Goal: Information Seeking & Learning: Learn about a topic

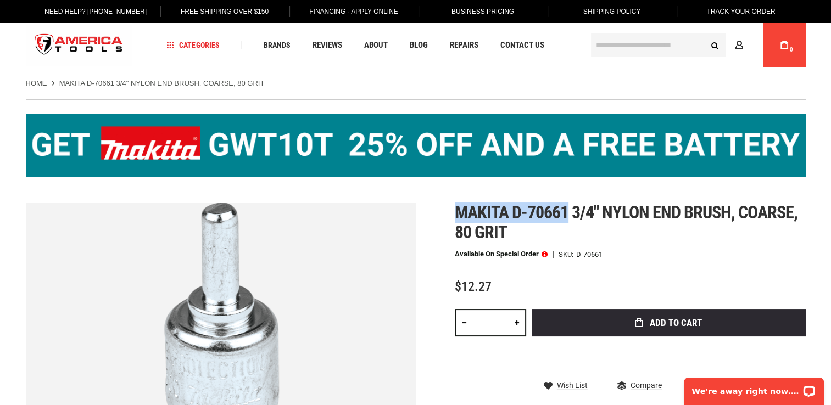
drag, startPoint x: 457, startPoint y: 212, endPoint x: 571, endPoint y: 218, distance: 113.8
click at [571, 218] on span "Makita d-70661 3/4" nylon end brush, coarse, 80 grit" at bounding box center [626, 222] width 343 height 41
copy span "Makita d-70661"
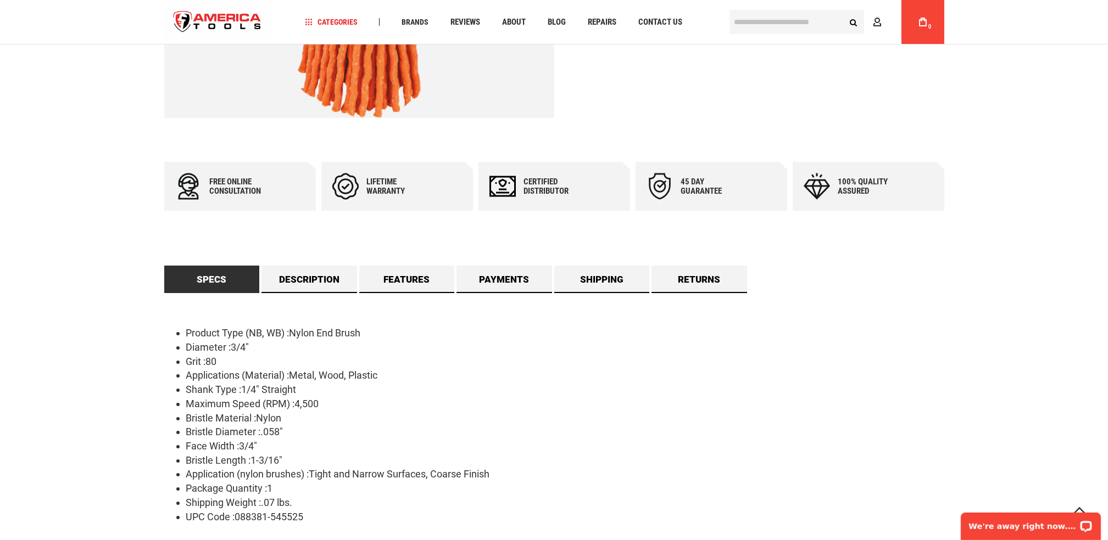
scroll to position [457, 0]
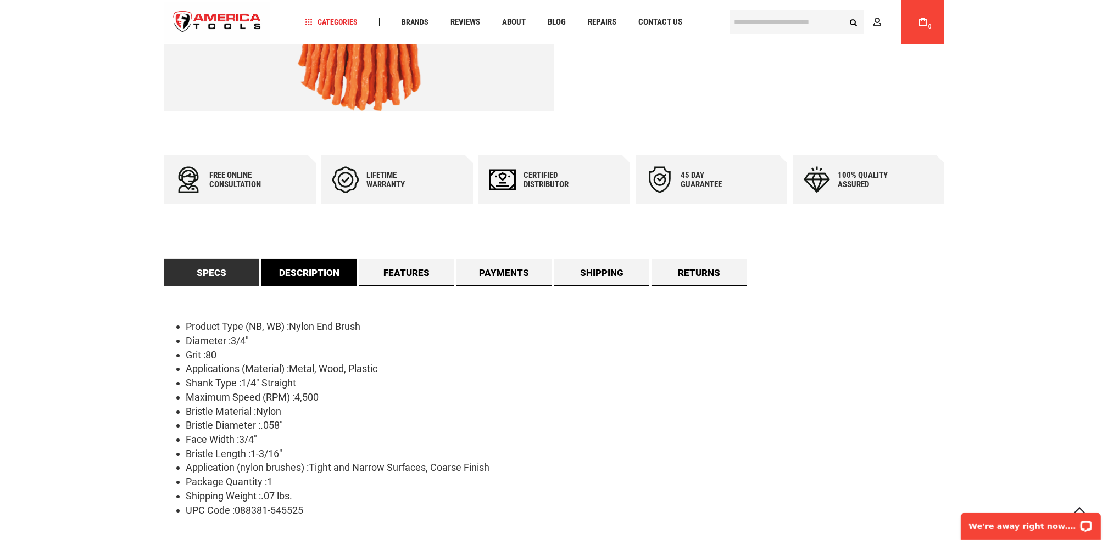
click at [317, 271] on link "Description" at bounding box center [309, 272] width 96 height 27
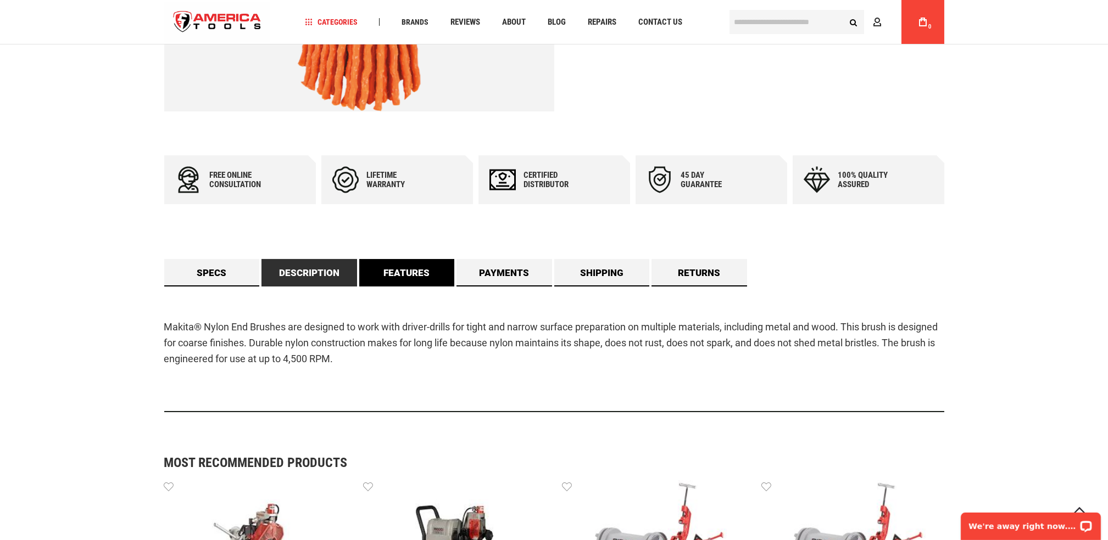
click at [403, 271] on link "Features" at bounding box center [407, 272] width 96 height 27
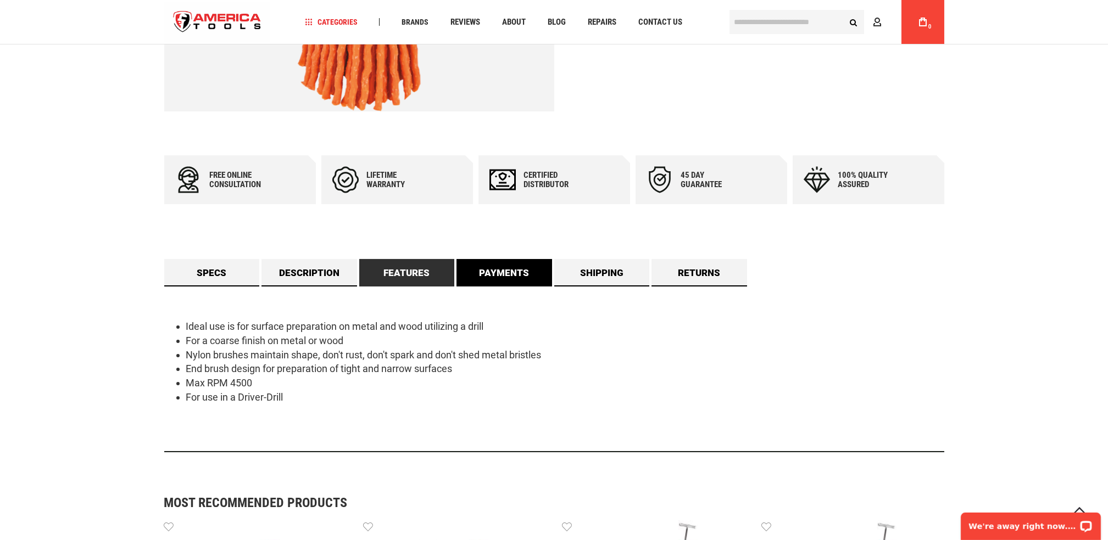
click at [511, 274] on link "Payments" at bounding box center [504, 272] width 96 height 27
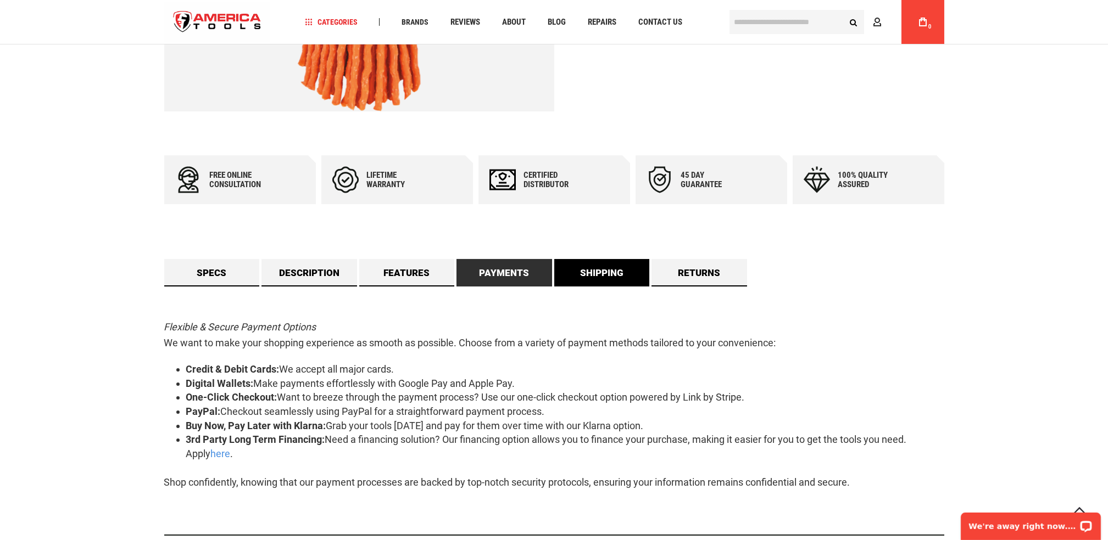
click at [569, 273] on link "Shipping" at bounding box center [602, 272] width 96 height 27
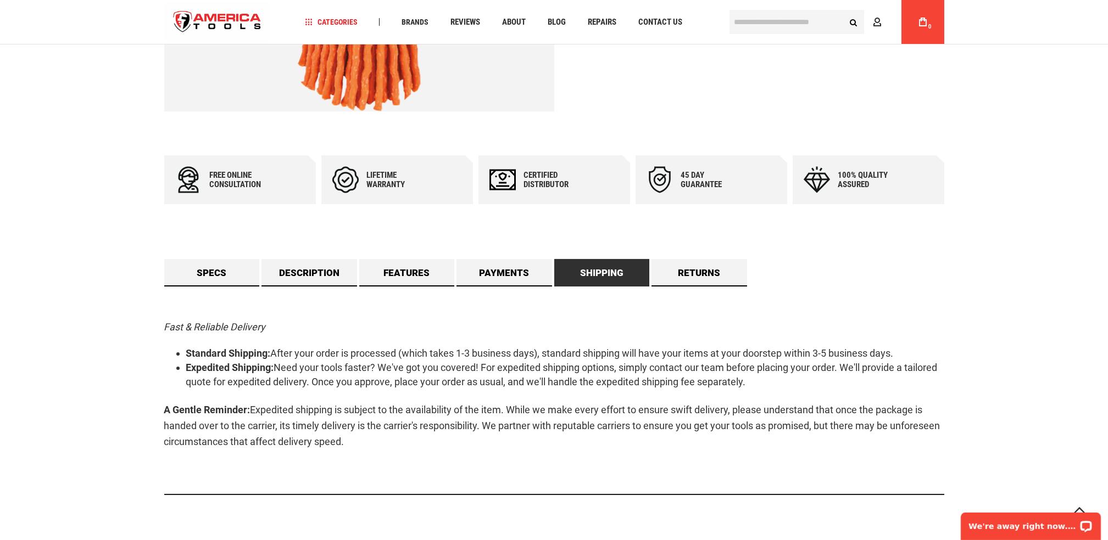
click at [830, 278] on div "Specs Product Type (NB, WB) :Nylon End Brush Diameter :3/4" Grit :80 Applicatio…" at bounding box center [554, 381] width 780 height 244
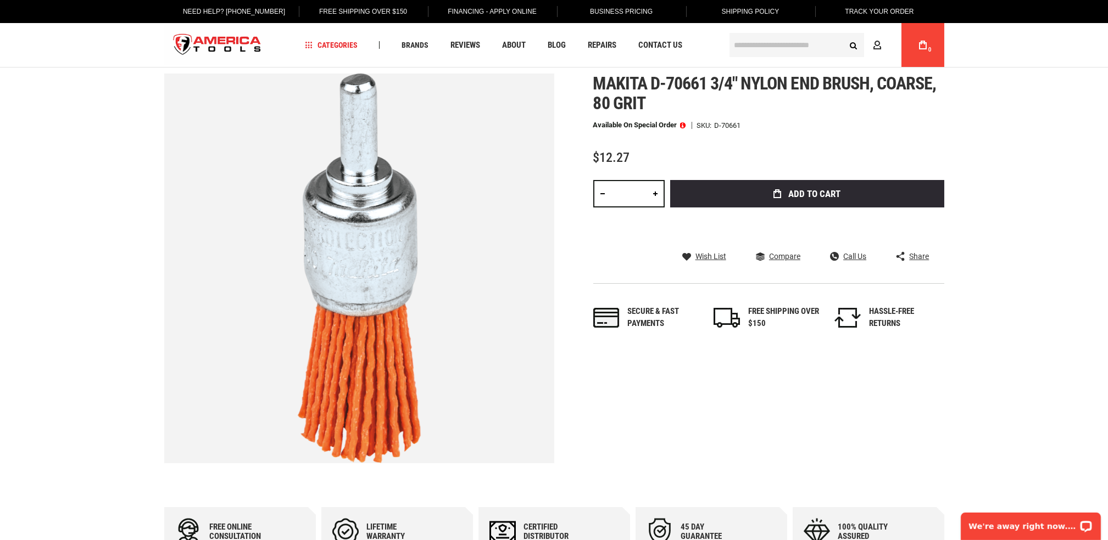
scroll to position [0, 0]
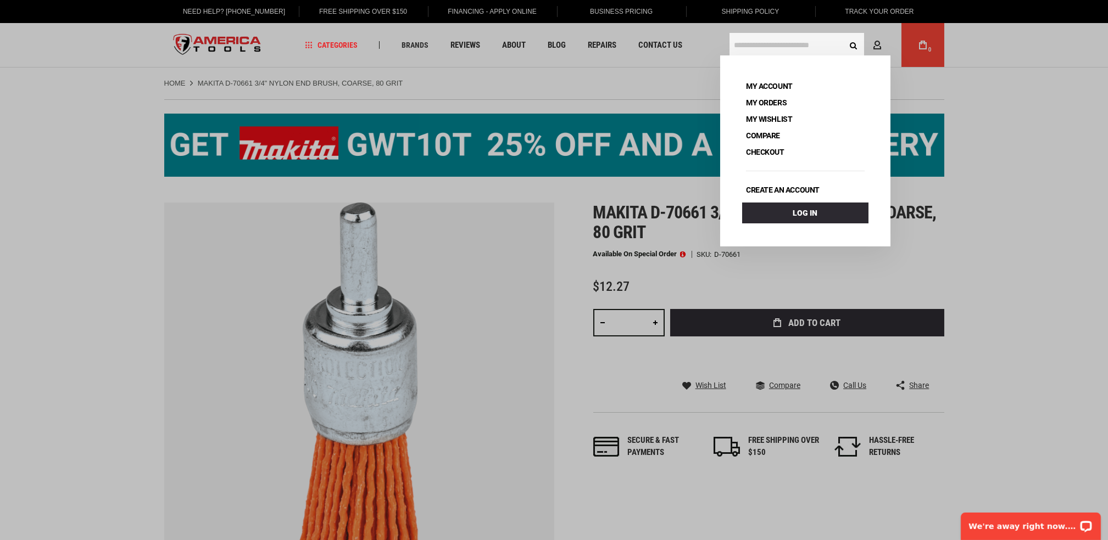
click at [783, 42] on input "text" at bounding box center [796, 45] width 135 height 24
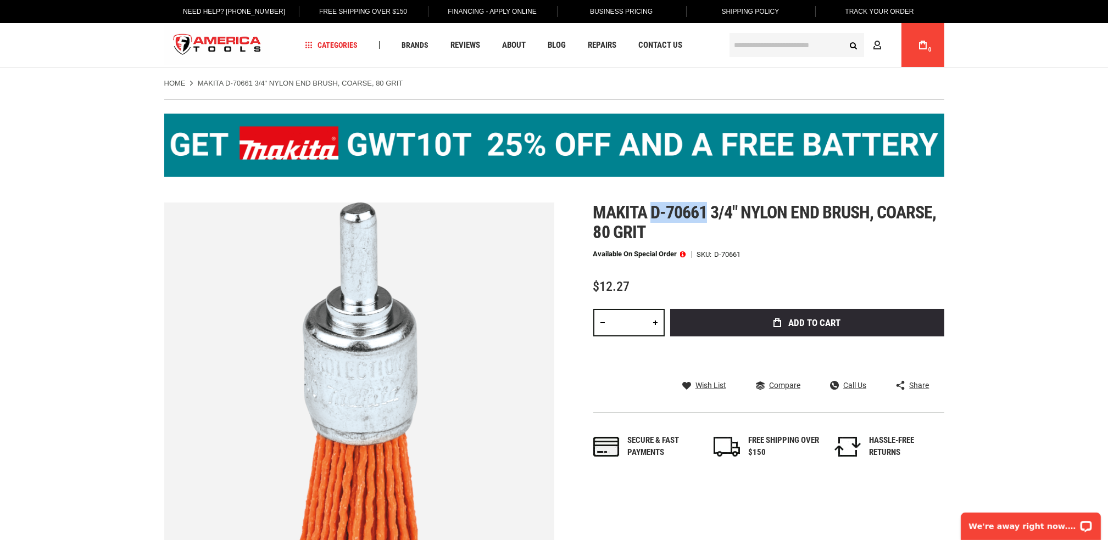
drag, startPoint x: 704, startPoint y: 210, endPoint x: 652, endPoint y: 211, distance: 52.2
click at [652, 211] on span "Makita d-70661 3/4" nylon end brush, coarse, 80 grit" at bounding box center [764, 222] width 343 height 41
copy span "d-70661"
click at [780, 43] on input "text" at bounding box center [796, 45] width 135 height 24
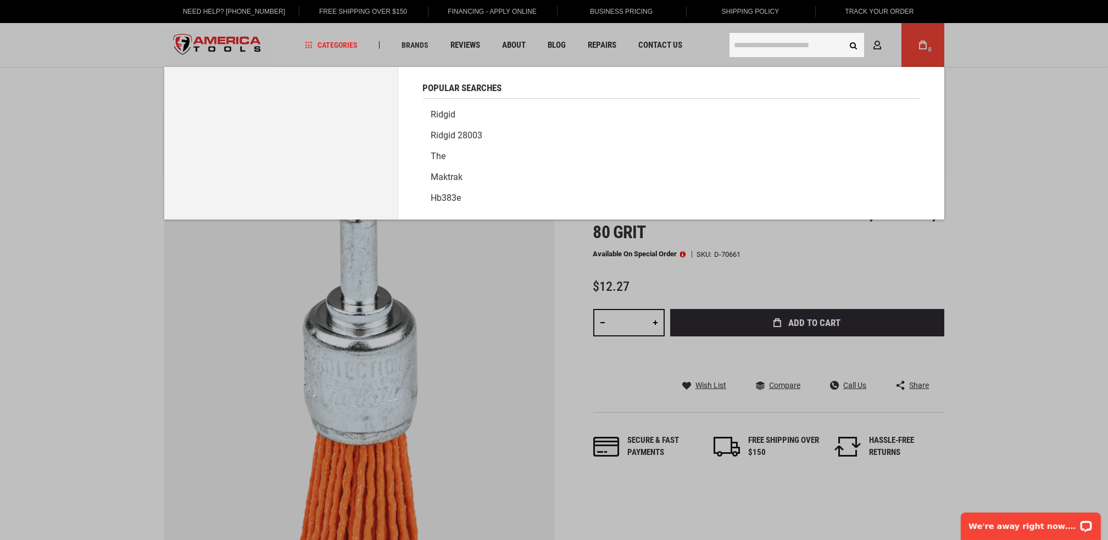
paste input "*******"
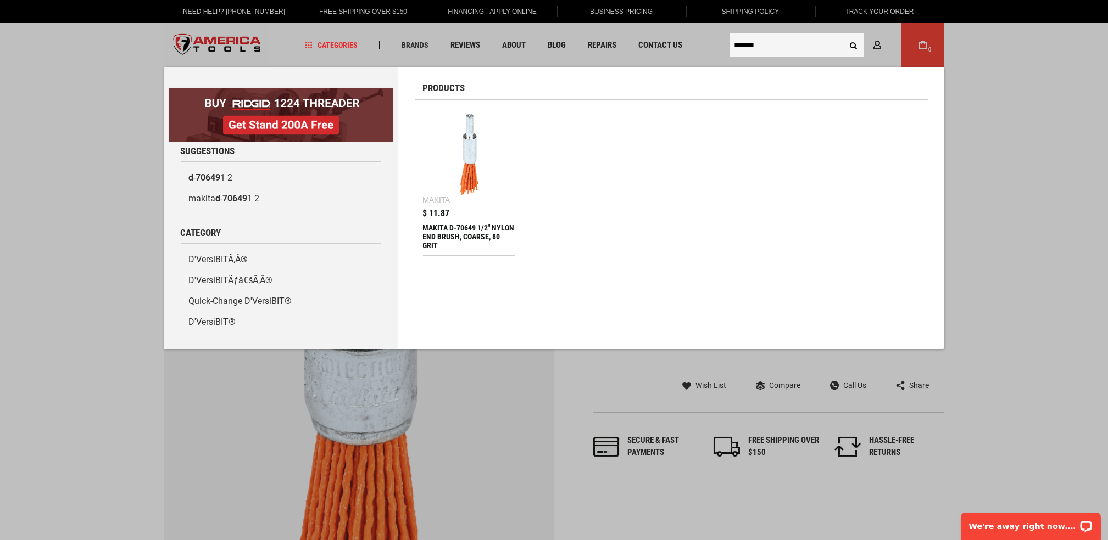
type input "*******"
click at [468, 161] on img at bounding box center [469, 155] width 82 height 82
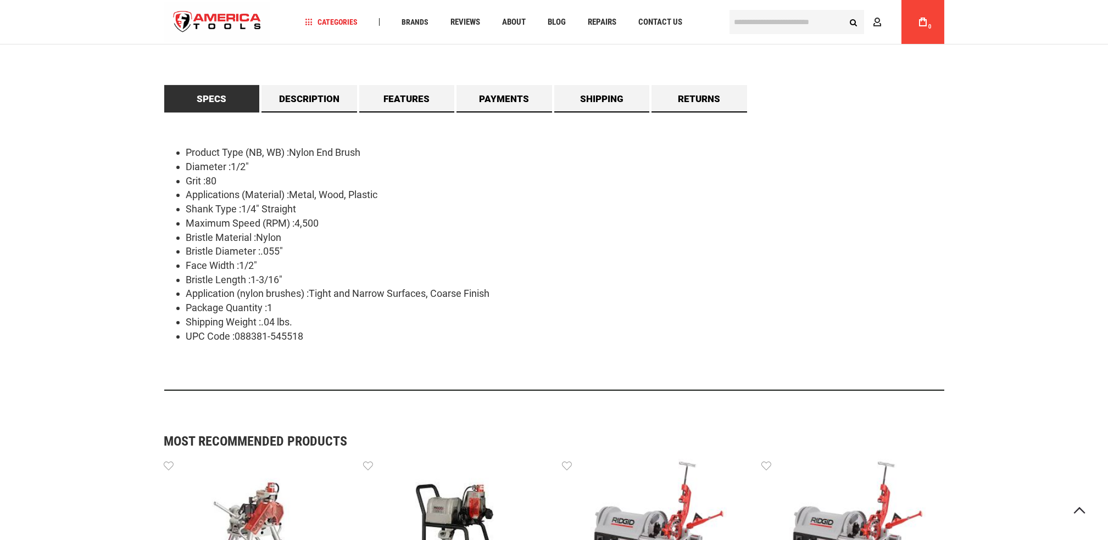
scroll to position [659, 0]
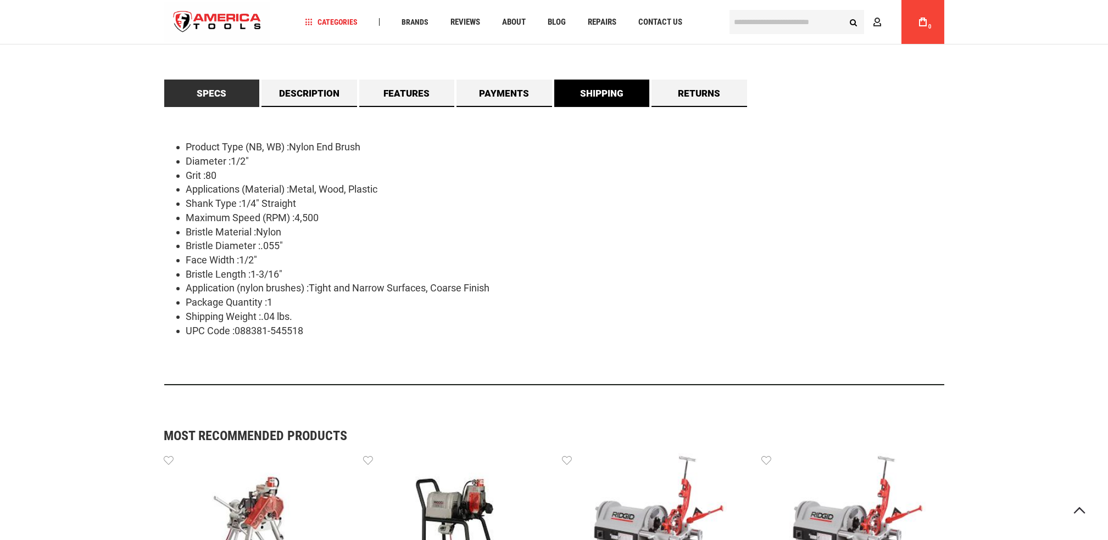
click at [602, 93] on link "Shipping" at bounding box center [602, 93] width 96 height 27
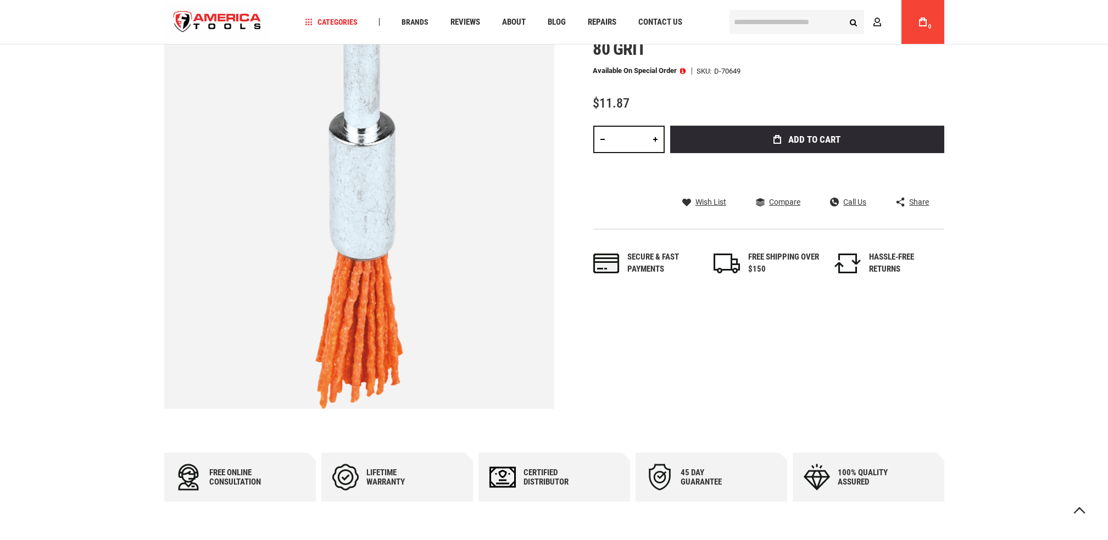
scroll to position [0, 0]
